Goal: Task Accomplishment & Management: Use online tool/utility

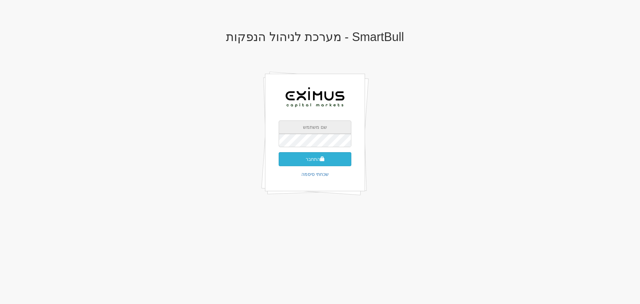
type input "[EMAIL_ADDRESS][DOMAIN_NAME]"
click at [329, 157] on button "התחבר" at bounding box center [315, 159] width 73 height 14
type input "760527"
click at [329, 162] on button "התחבר" at bounding box center [315, 169] width 73 height 14
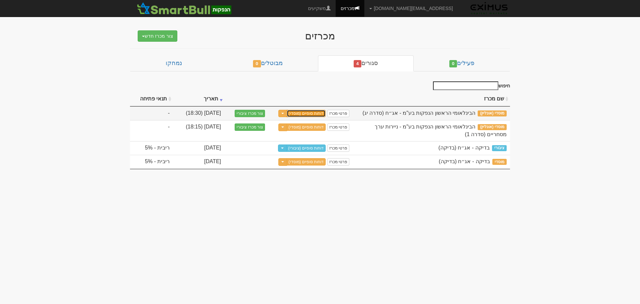
click at [313, 112] on link "דוחות סופיים (מוסדי)" at bounding box center [306, 113] width 39 height 7
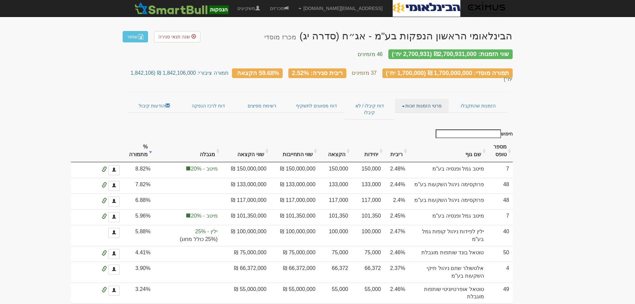
click at [424, 99] on link "פרטי הזמנות זוכות" at bounding box center [422, 106] width 54 height 14
click at [427, 114] on link "אנשי קשר וחשבונות" at bounding box center [421, 118] width 53 height 9
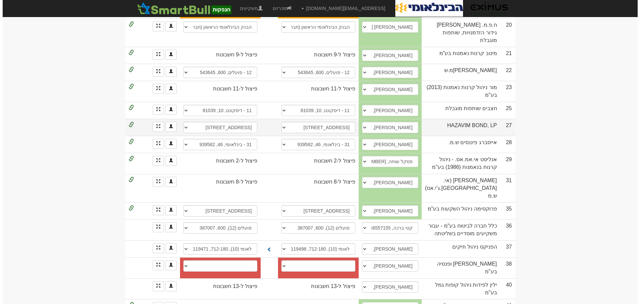
scroll to position [533, 0]
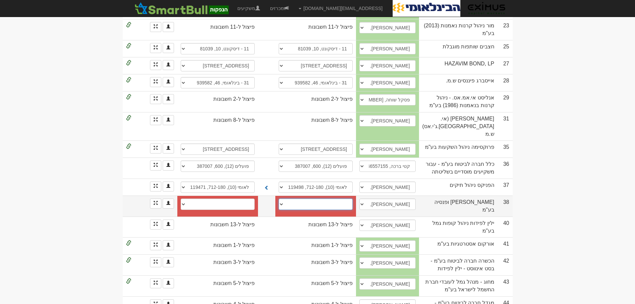
click at [290, 198] on select "חשבון חדש" at bounding box center [316, 203] width 74 height 11
click at [329, 198] on select "חשבון חדש" at bounding box center [316, 203] width 74 height 11
click at [154, 201] on span at bounding box center [156, 203] width 4 height 4
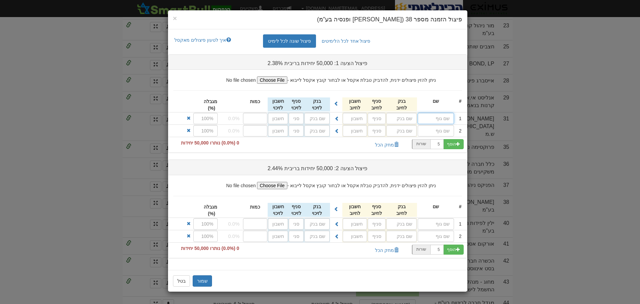
click at [438, 118] on input "text" at bounding box center [435, 118] width 36 height 11
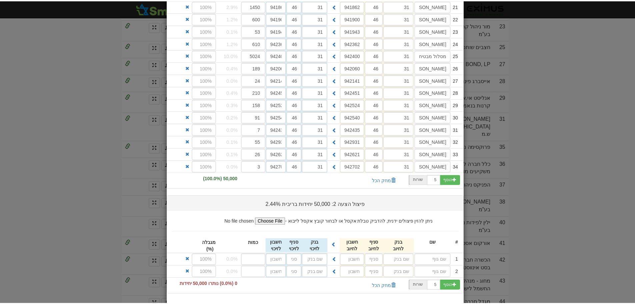
scroll to position [392, 0]
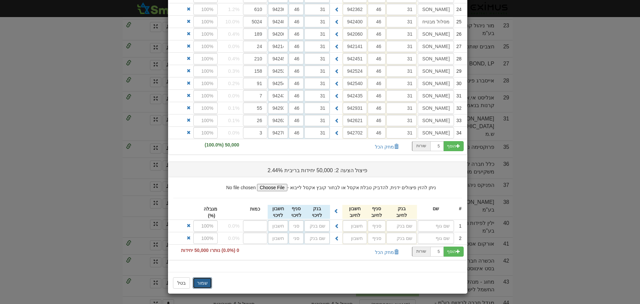
click at [204, 284] on button "שמור" at bounding box center [202, 282] width 19 height 11
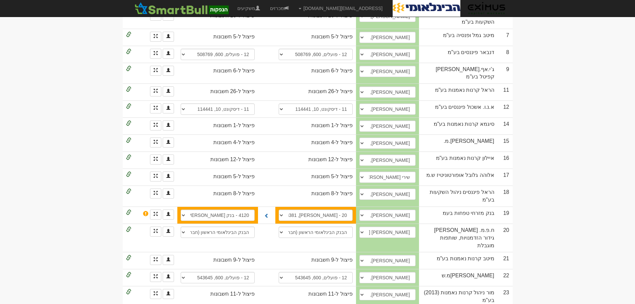
scroll to position [433, 0]
